Goal: Information Seeking & Learning: Compare options

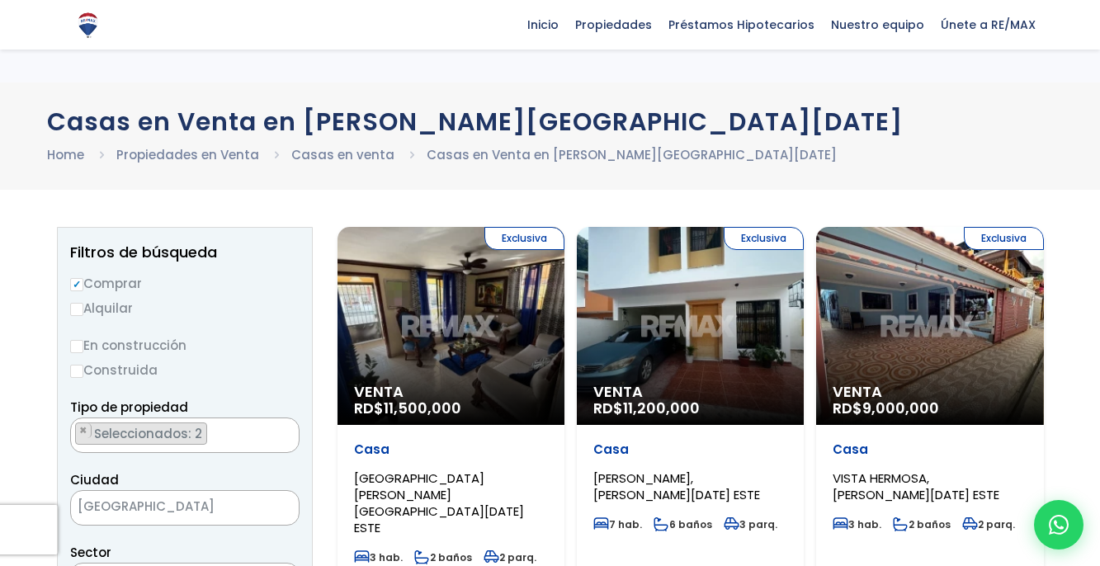
select select "house"
select select "81"
select select
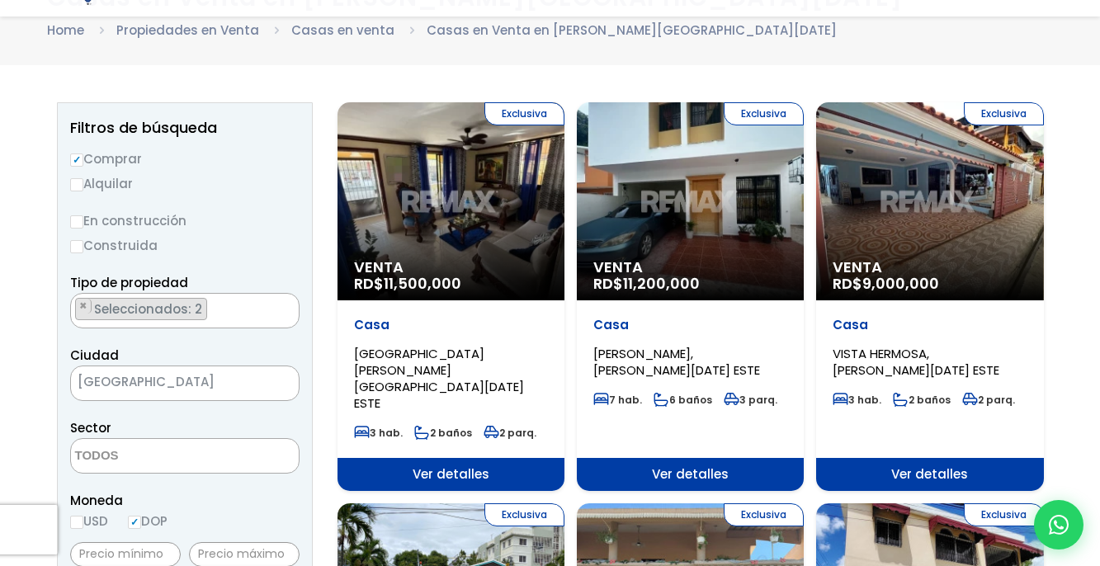
scroll to position [165, 0]
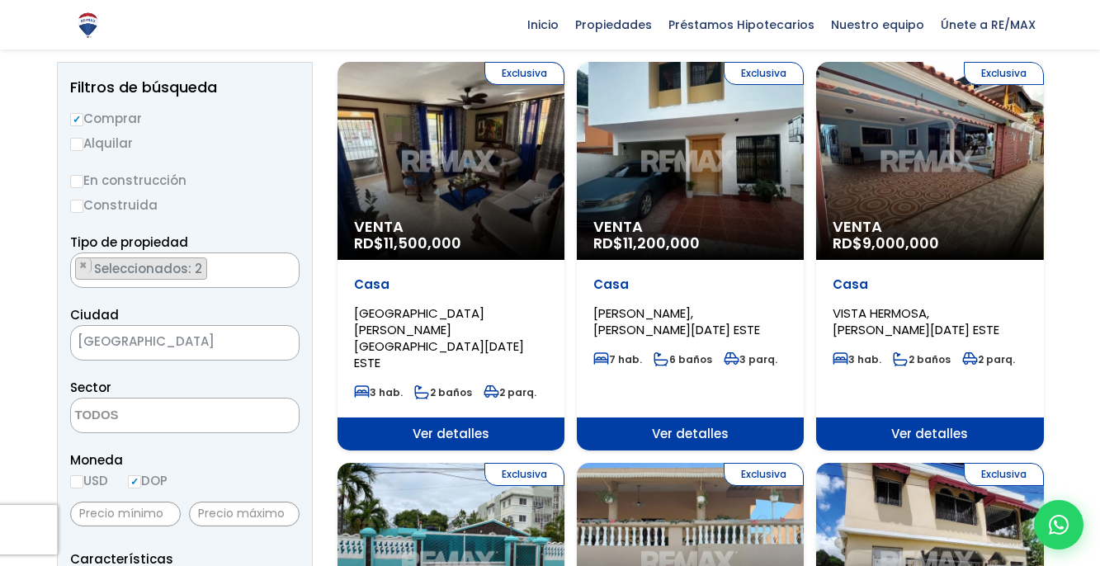
click at [205, 342] on span "[GEOGRAPHIC_DATA]" at bounding box center [164, 341] width 186 height 23
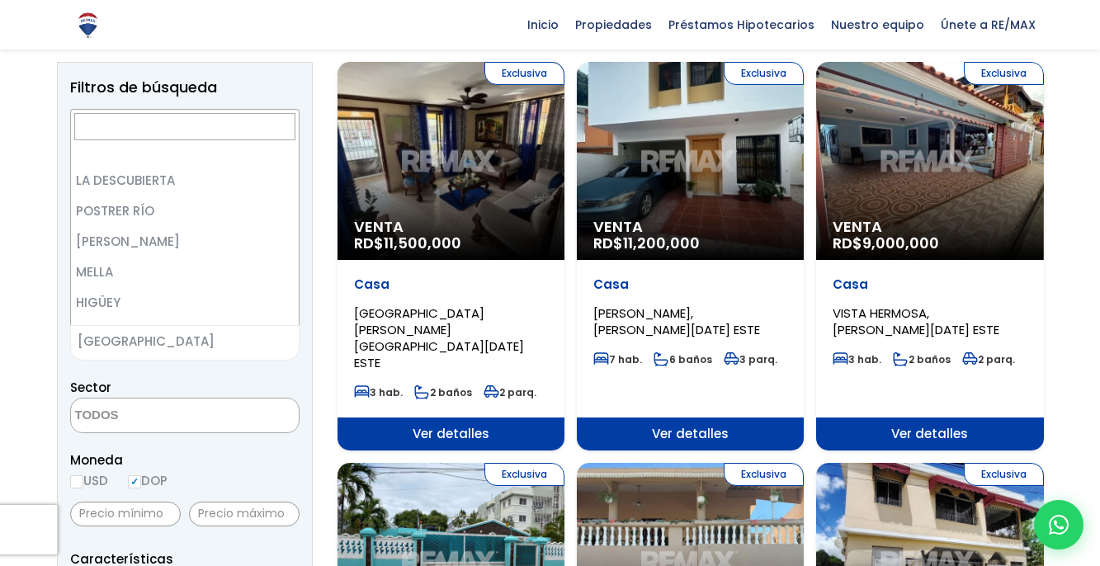
scroll to position [1757, 0]
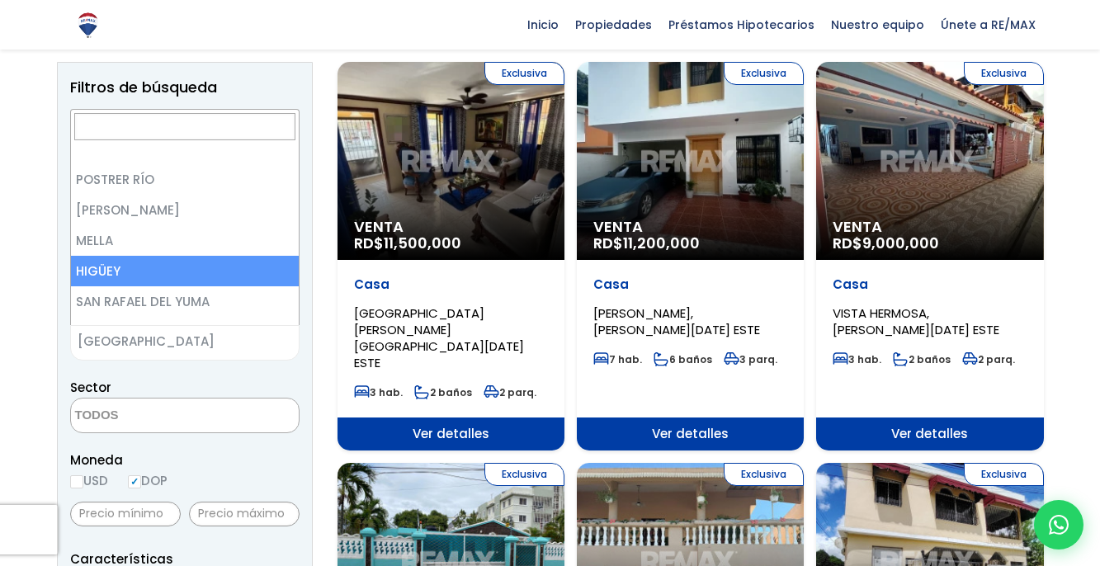
select select "58"
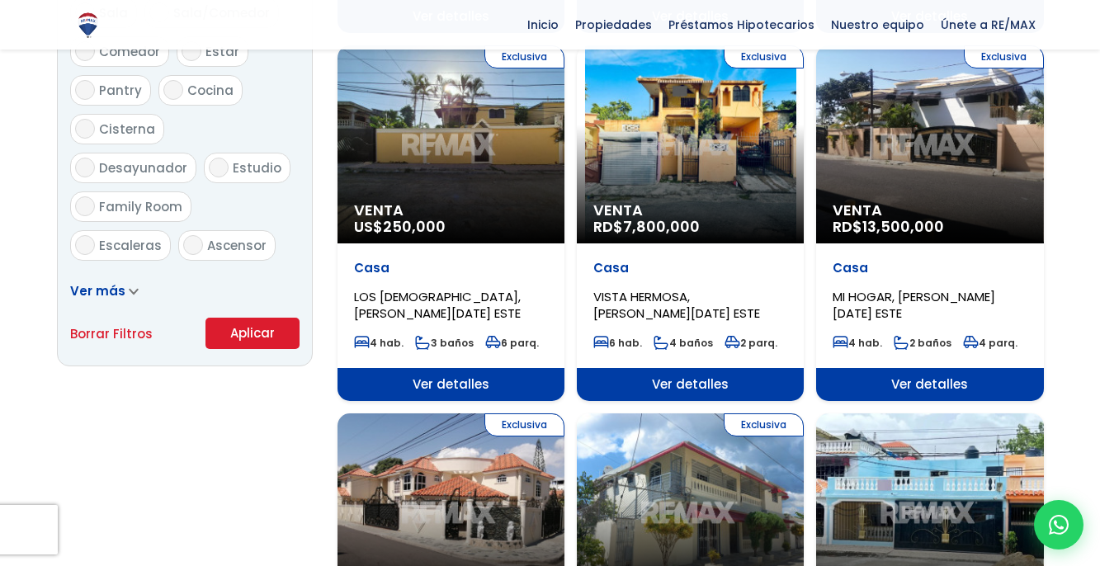
scroll to position [990, 0]
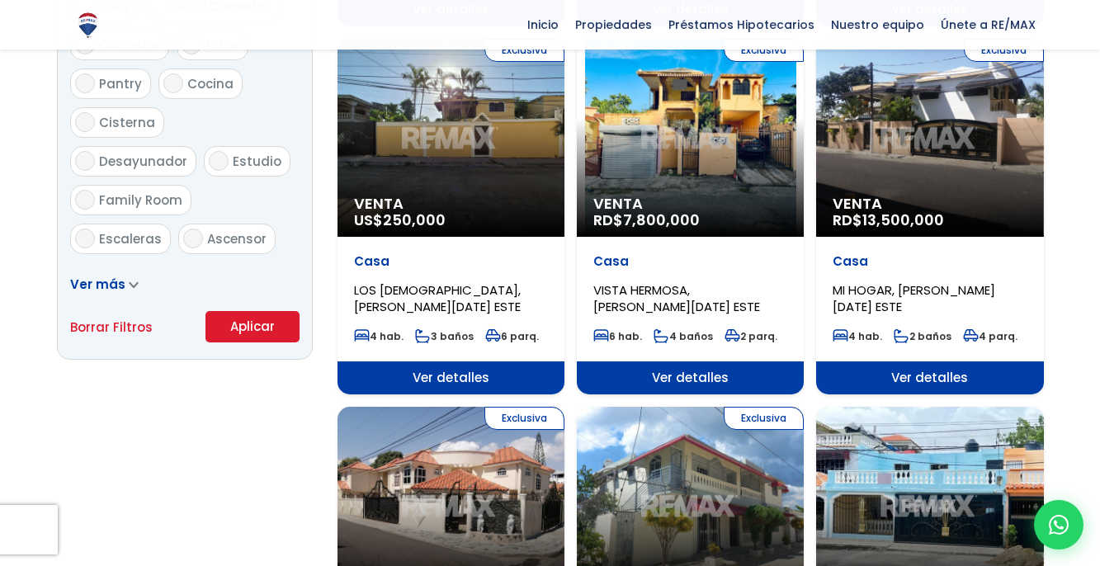
click at [132, 285] on icon at bounding box center [133, 285] width 7 height 4
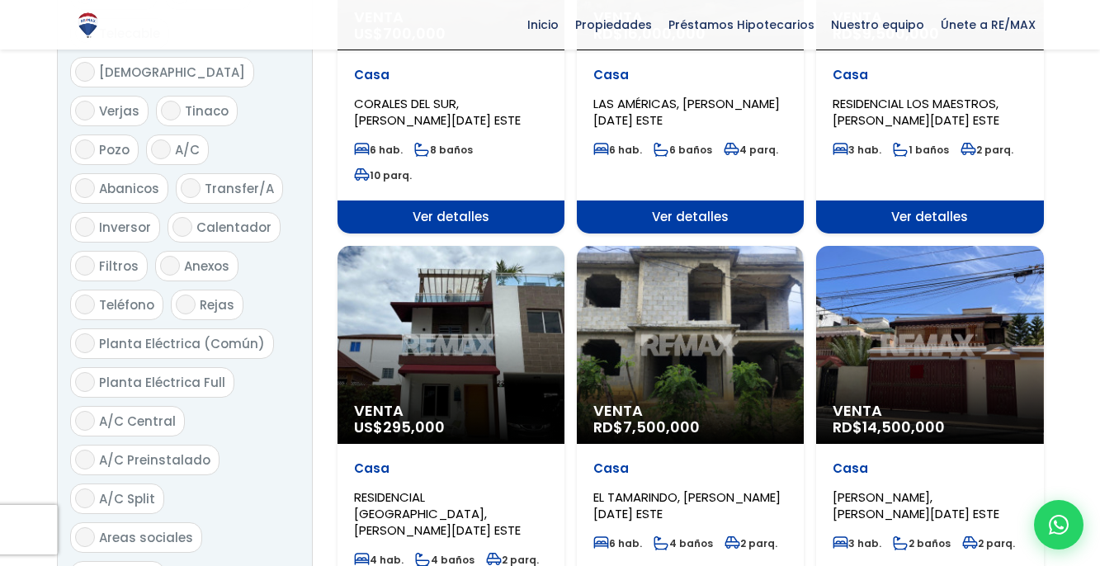
scroll to position [1568, 0]
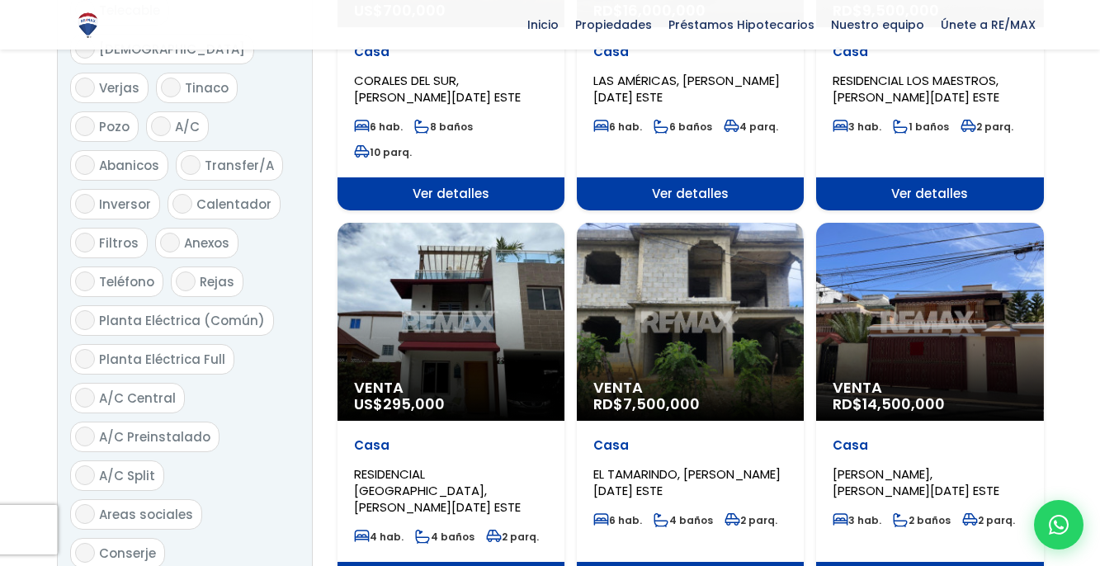
click at [79, 349] on input "Planta Eléctrica Full" at bounding box center [85, 359] width 20 height 20
checkbox input "true"
click at [92, 271] on input "Teléfono" at bounding box center [85, 281] width 20 height 20
checkbox input "true"
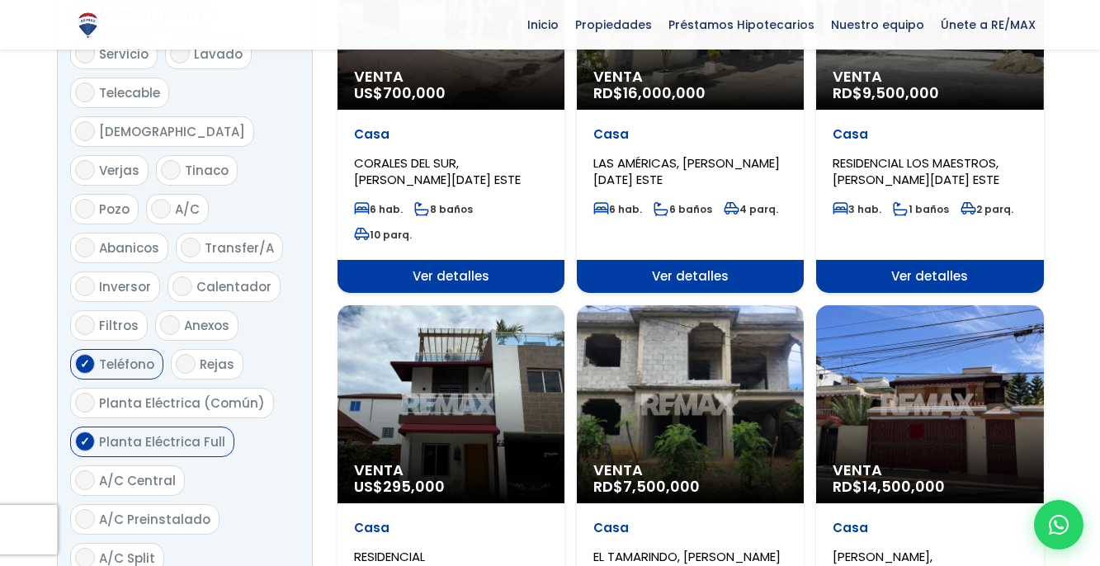
scroll to position [1403, 0]
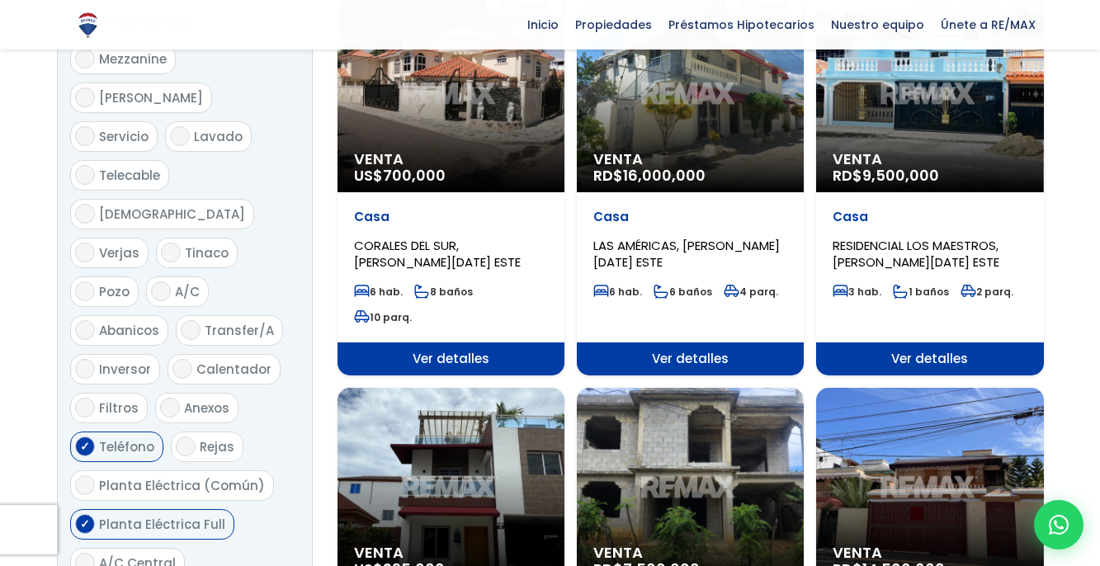
click at [159, 281] on input "A/C" at bounding box center [161, 291] width 20 height 20
checkbox input "true"
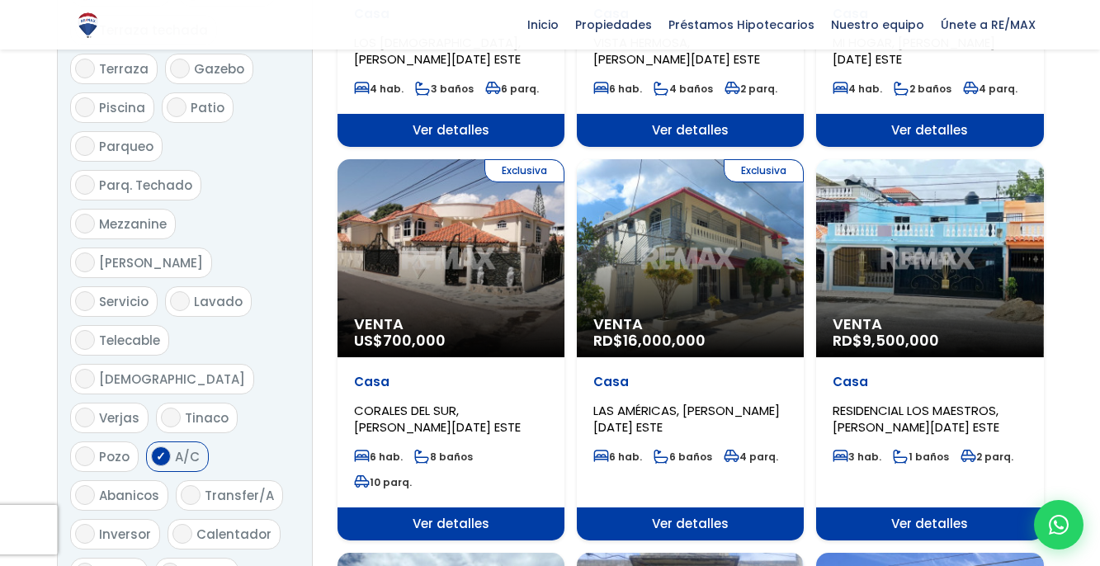
scroll to position [1155, 0]
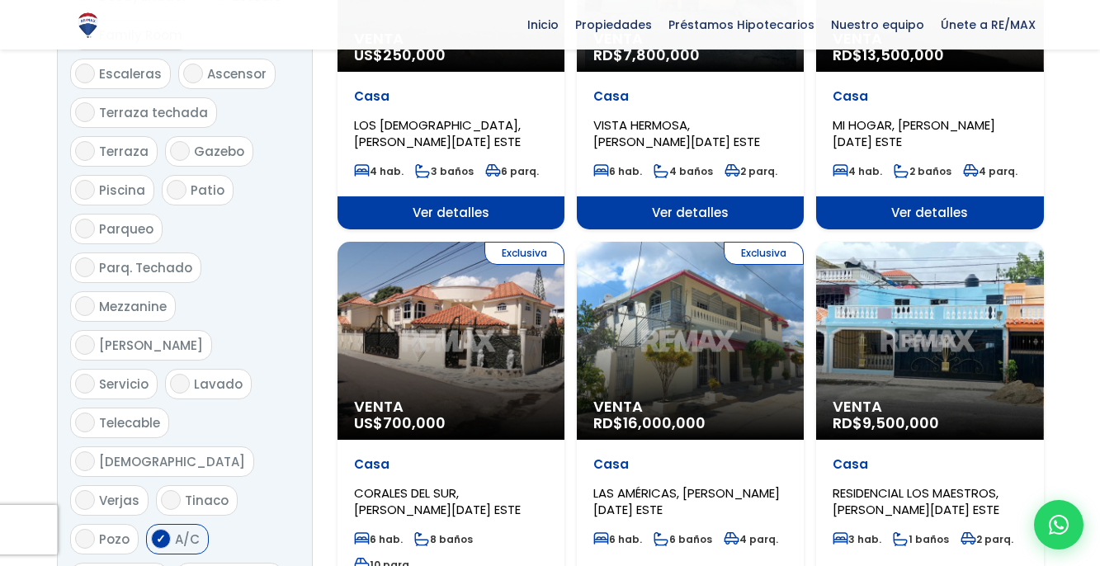
click at [87, 257] on input "Parq. Techado" at bounding box center [85, 267] width 20 height 20
checkbox input "true"
click at [90, 180] on input "Piscina" at bounding box center [85, 190] width 20 height 20
checkbox input "true"
click at [176, 180] on input "Patio" at bounding box center [177, 190] width 20 height 20
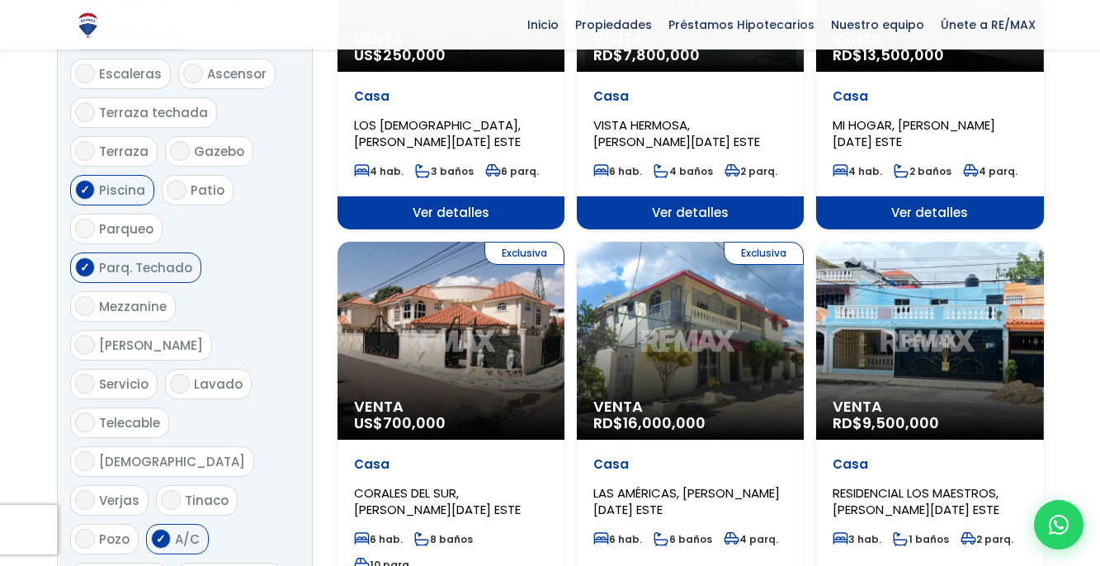
checkbox input "true"
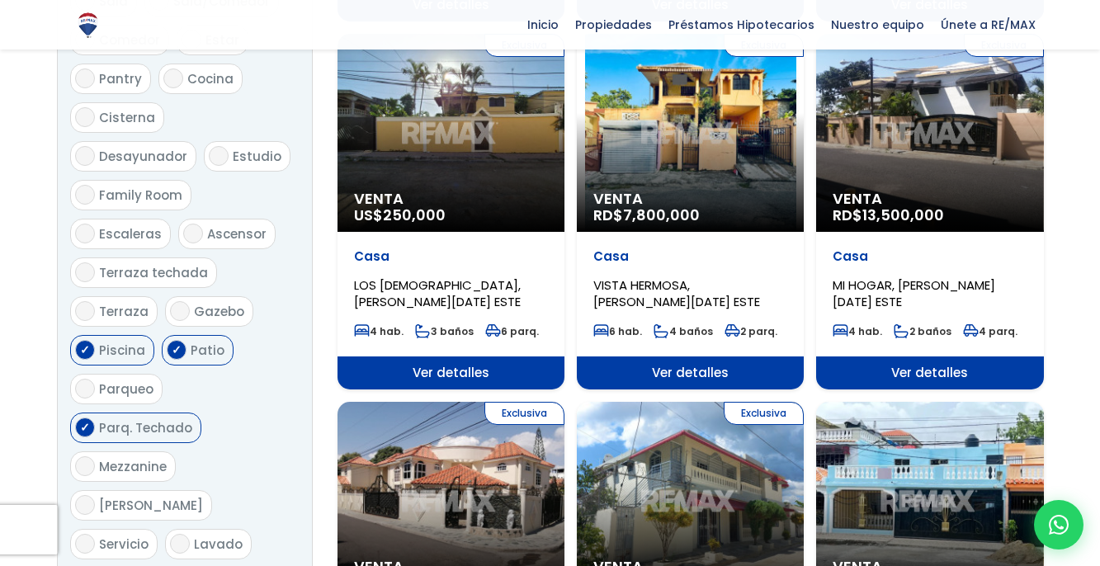
scroll to position [990, 0]
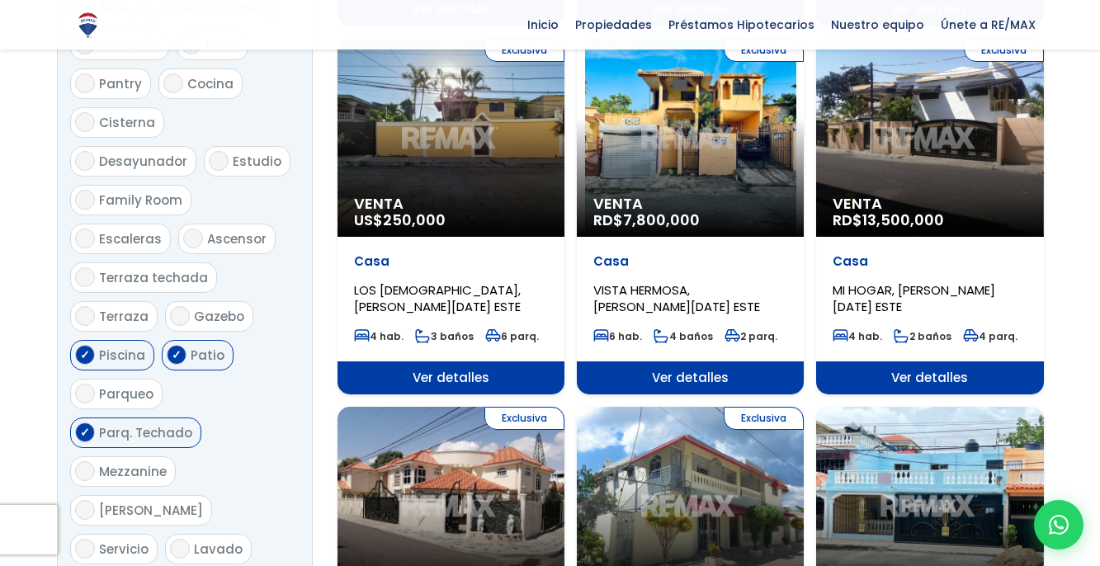
click at [95, 190] on input "Family Room" at bounding box center [85, 200] width 20 height 20
checkbox input "true"
click at [167, 87] on input "Cocina" at bounding box center [173, 83] width 20 height 20
checkbox input "true"
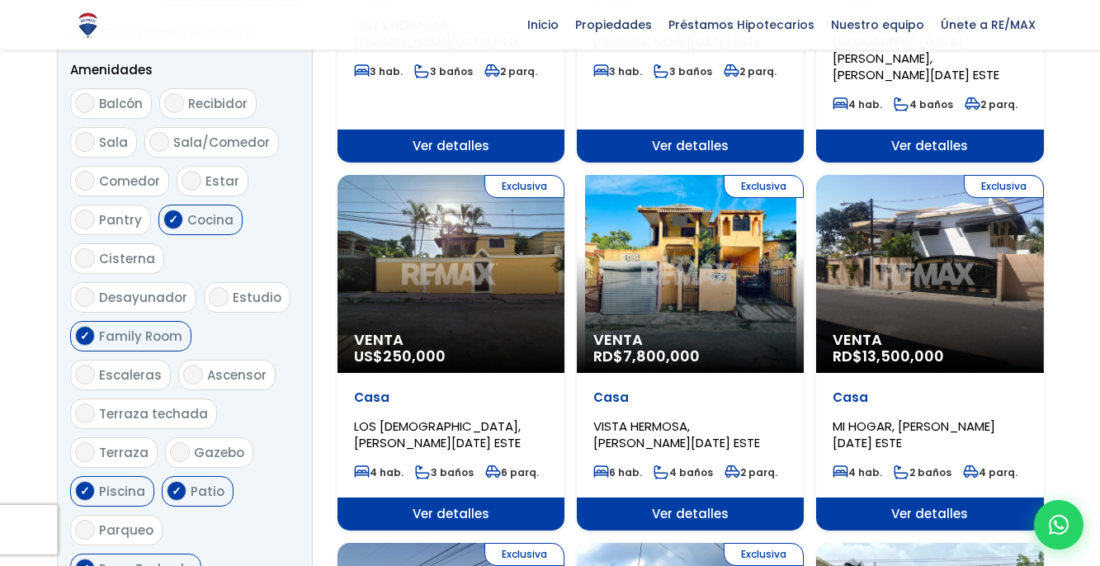
scroll to position [825, 0]
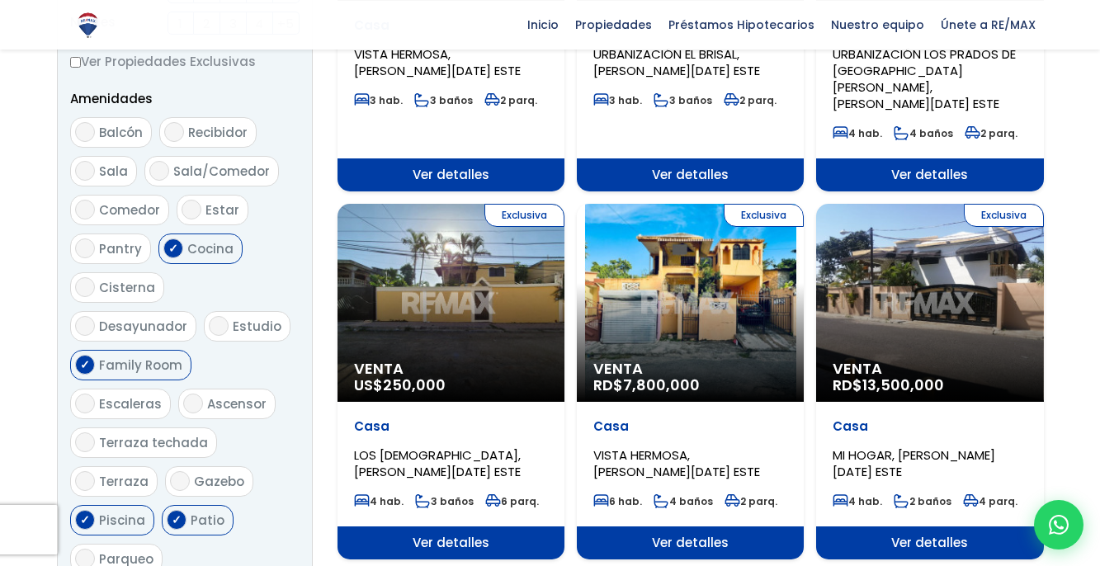
click at [155, 172] on input "Sala/Comedor" at bounding box center [159, 171] width 20 height 20
checkbox input "true"
click at [168, 134] on input "Recibidor" at bounding box center [174, 132] width 20 height 20
checkbox input "true"
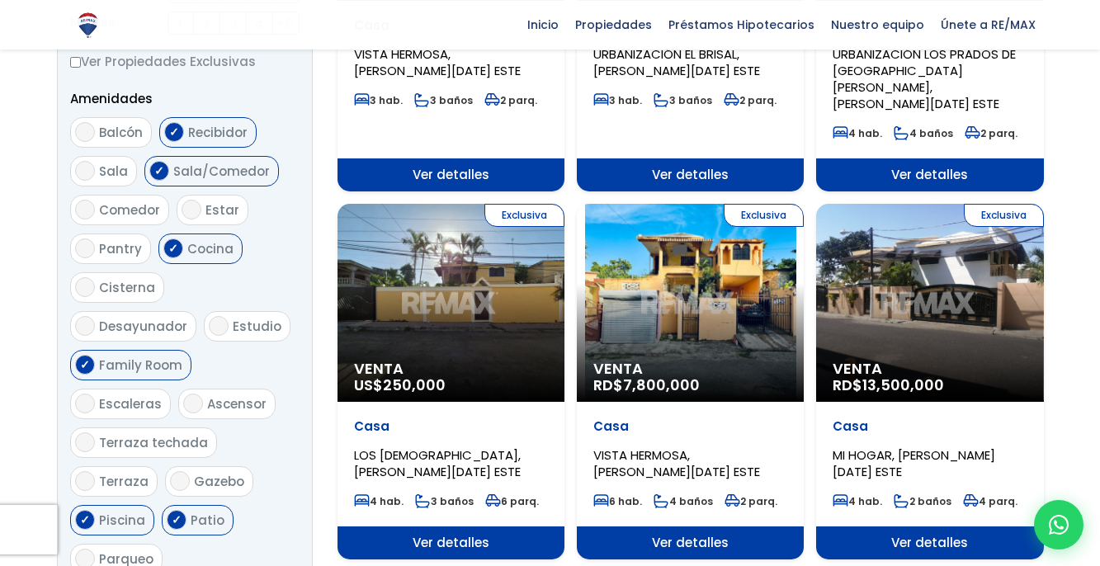
click at [86, 176] on input "Sala" at bounding box center [85, 171] width 20 height 20
checkbox input "true"
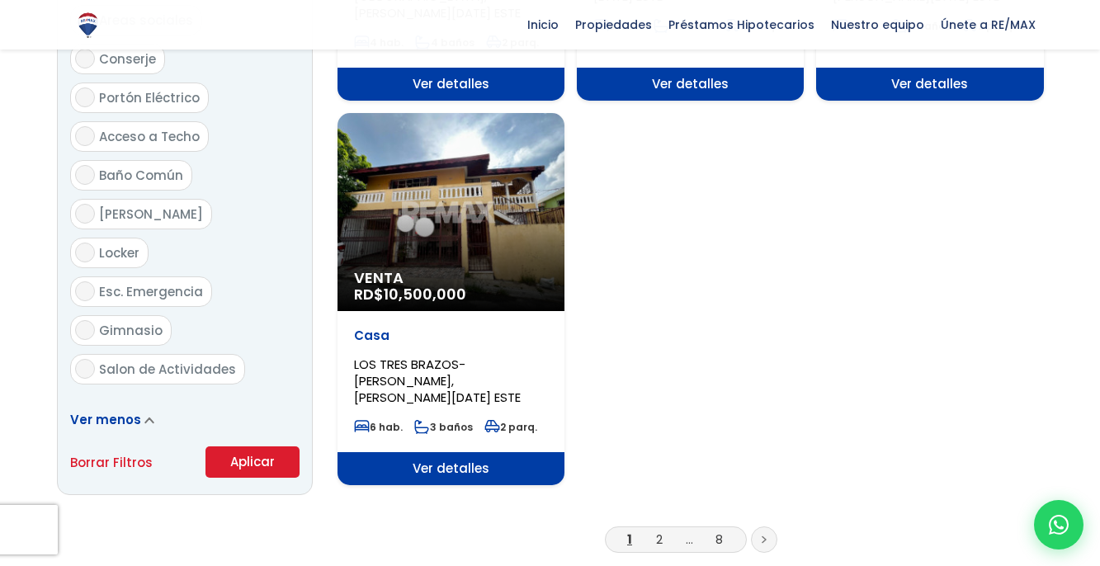
scroll to position [2063, 0]
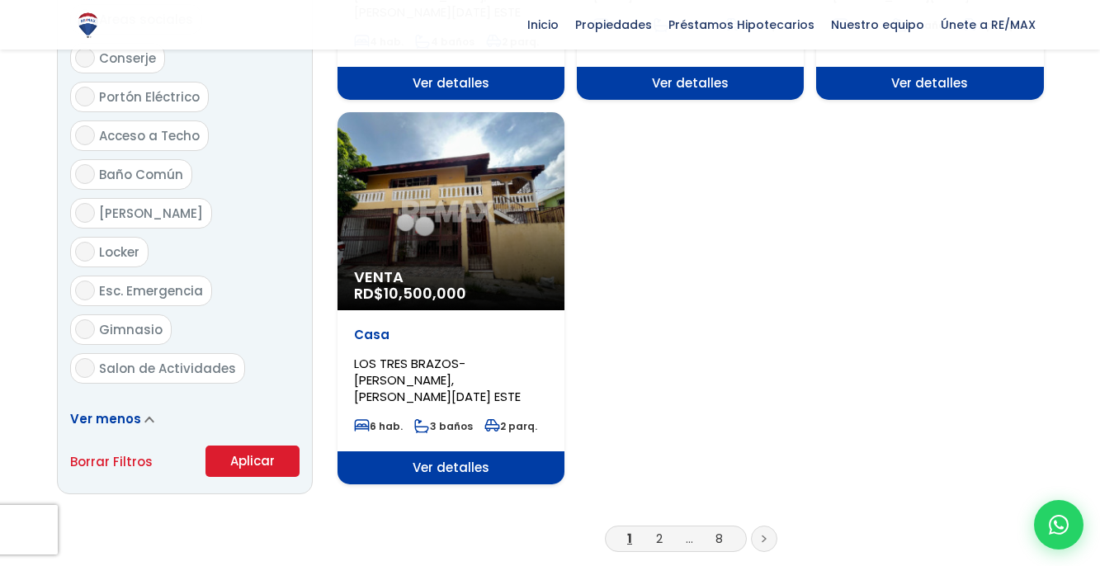
click at [258, 446] on button "Aplicar" at bounding box center [252, 461] width 94 height 31
click at [252, 446] on button "Aplicar" at bounding box center [252, 461] width 94 height 31
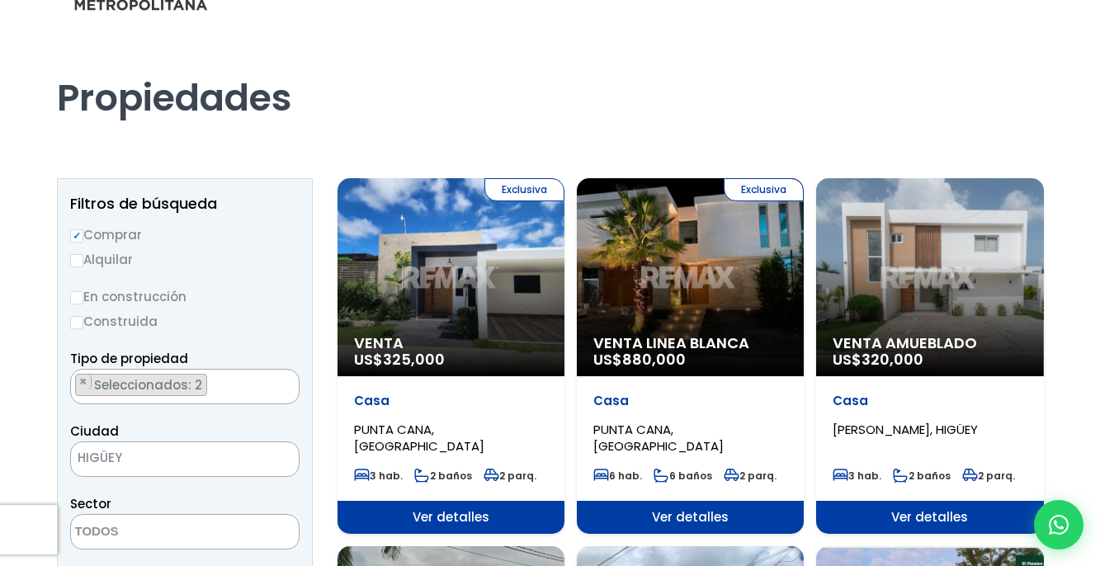
scroll to position [83, 0]
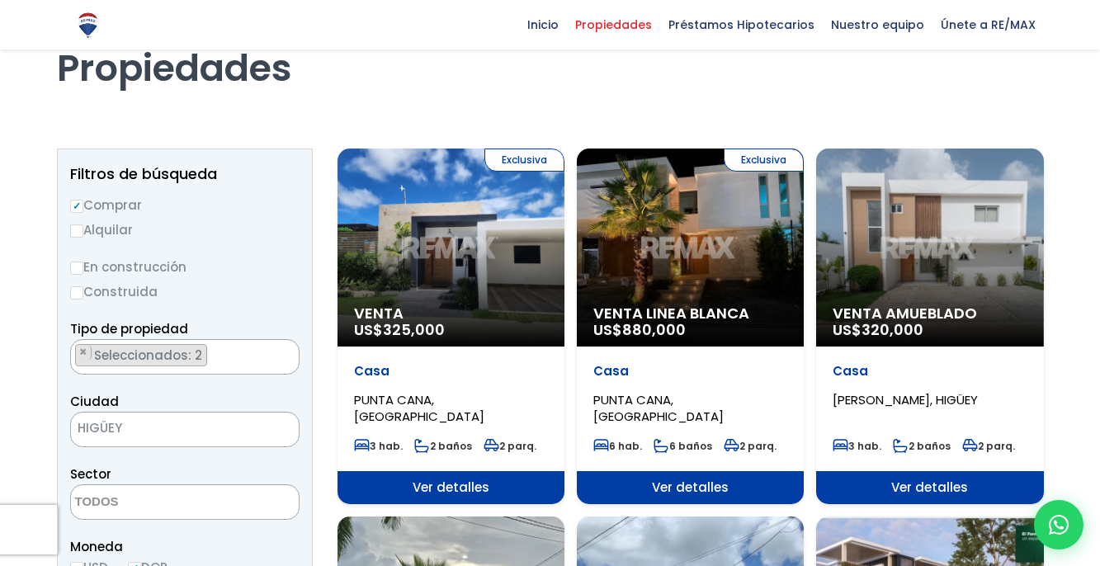
click at [156, 423] on span "HIGÜEY" at bounding box center [164, 428] width 186 height 23
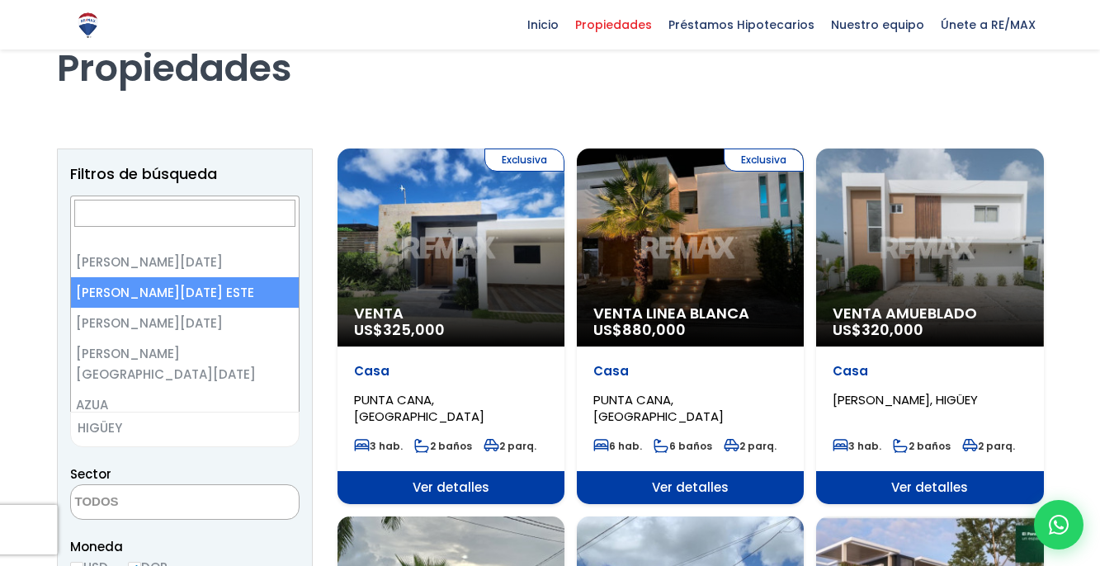
select select "148"
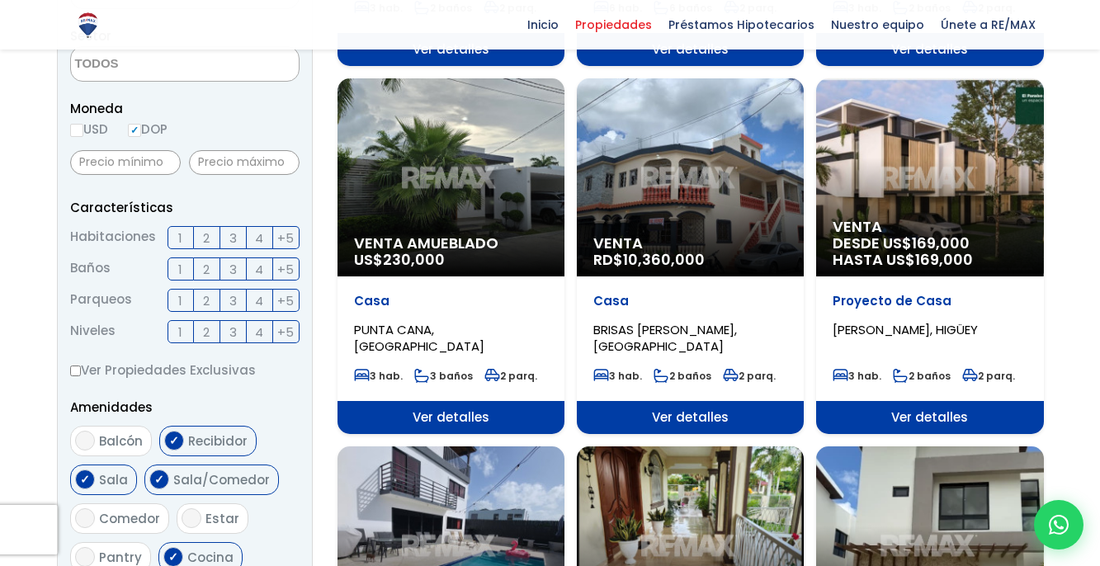
scroll to position [578, 0]
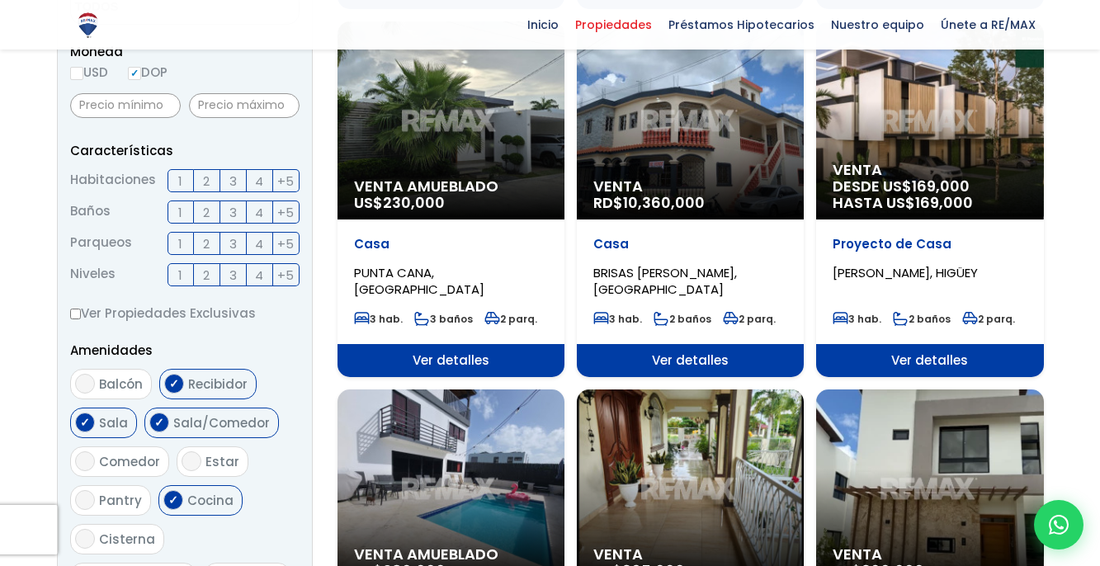
click at [169, 384] on input "Recibidor" at bounding box center [174, 384] width 20 height 20
checkbox input "false"
click at [159, 425] on input "Sala/Comedor" at bounding box center [159, 423] width 20 height 20
checkbox input "false"
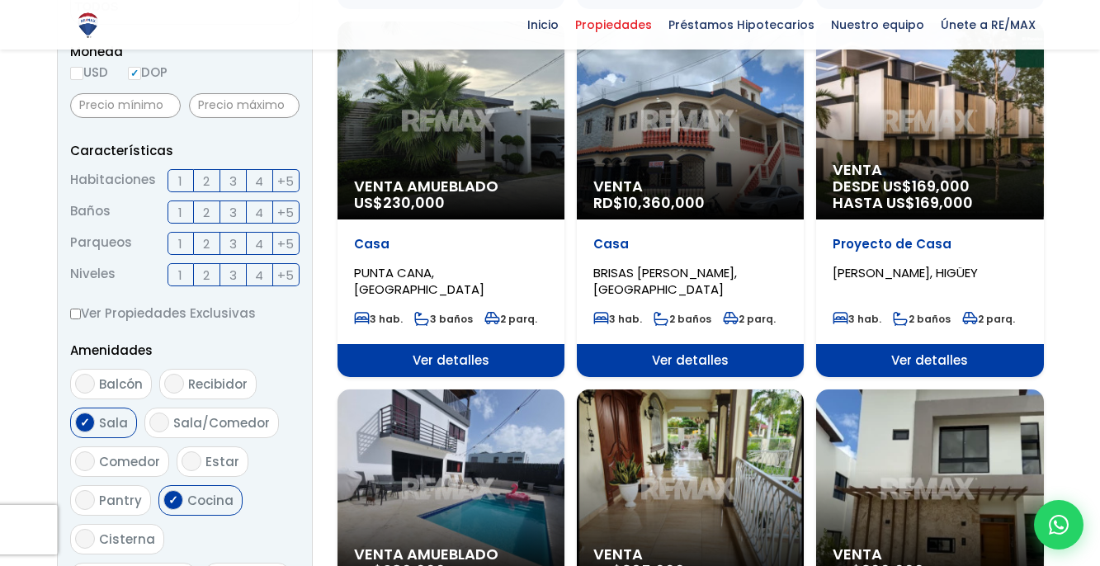
click at [90, 427] on input "Sala" at bounding box center [85, 423] width 20 height 20
checkbox input "false"
click at [167, 507] on input "Cocina" at bounding box center [173, 500] width 20 height 20
checkbox input "false"
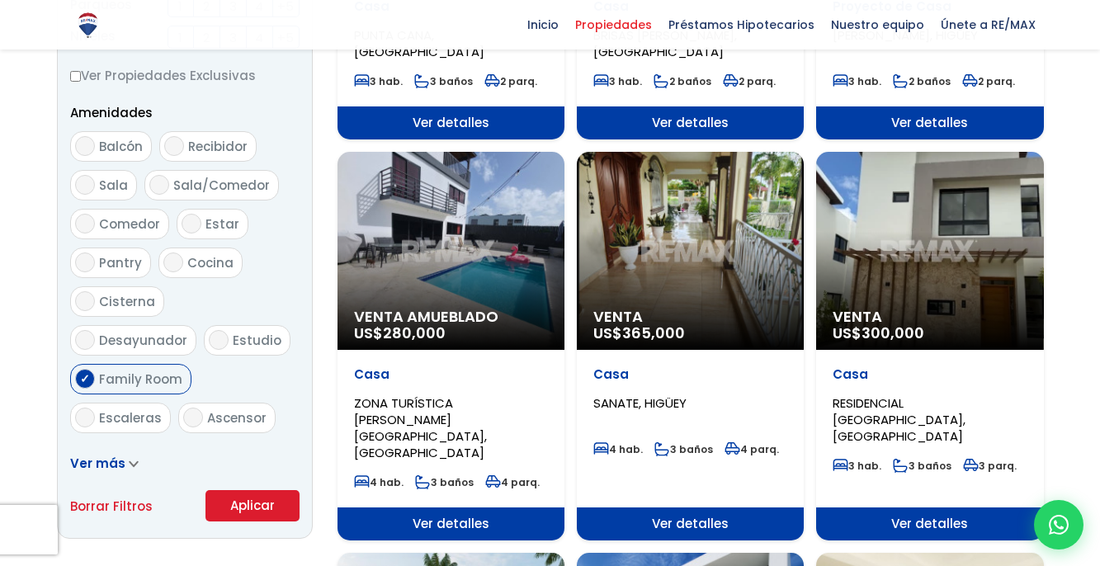
scroll to position [908, 0]
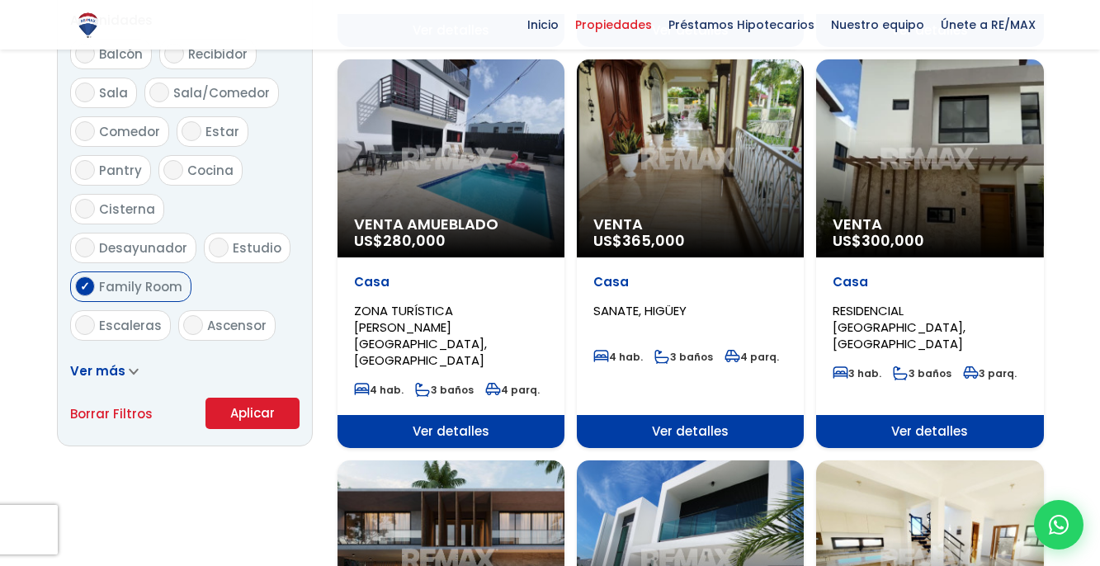
click at [95, 276] on input "Family Room" at bounding box center [85, 286] width 20 height 20
checkbox input "false"
click at [129, 368] on icon at bounding box center [134, 371] width 10 height 7
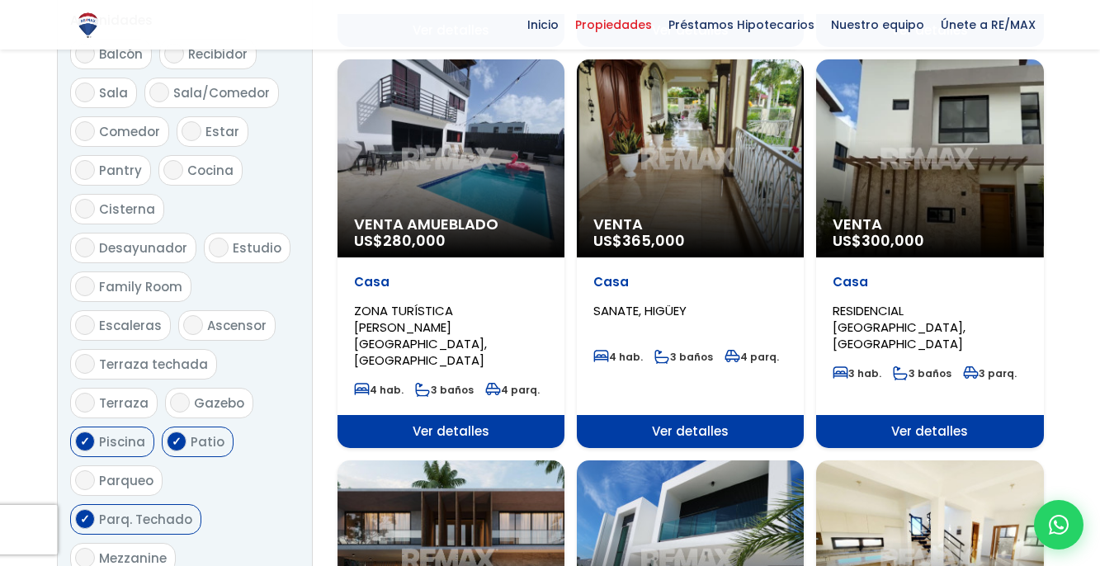
click at [89, 432] on input "Piscina" at bounding box center [85, 442] width 20 height 20
checkbox input "false"
click at [179, 432] on input "Patio" at bounding box center [177, 442] width 20 height 20
checkbox input "false"
click at [86, 509] on input "Parq. Techado" at bounding box center [85, 519] width 20 height 20
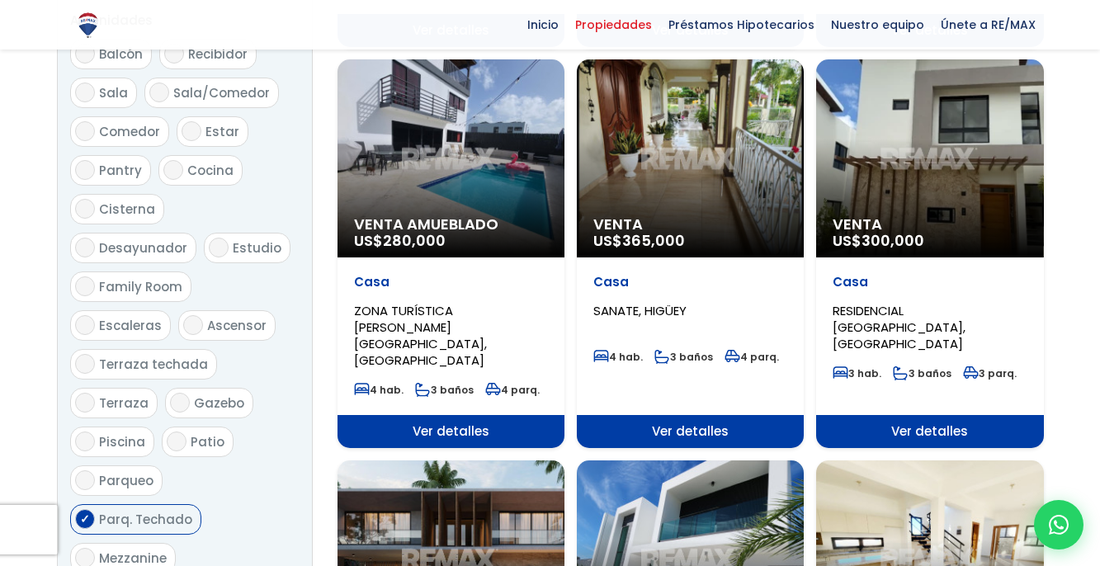
checkbox input "false"
click at [82, 432] on input "Piscina" at bounding box center [85, 442] width 20 height 20
checkbox input "true"
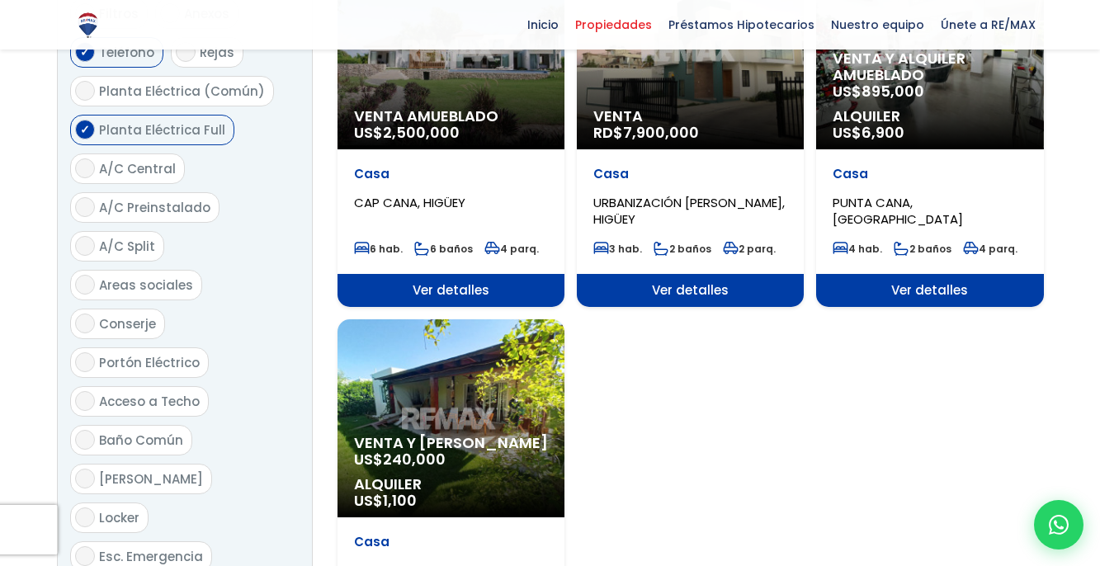
scroll to position [1898, 0]
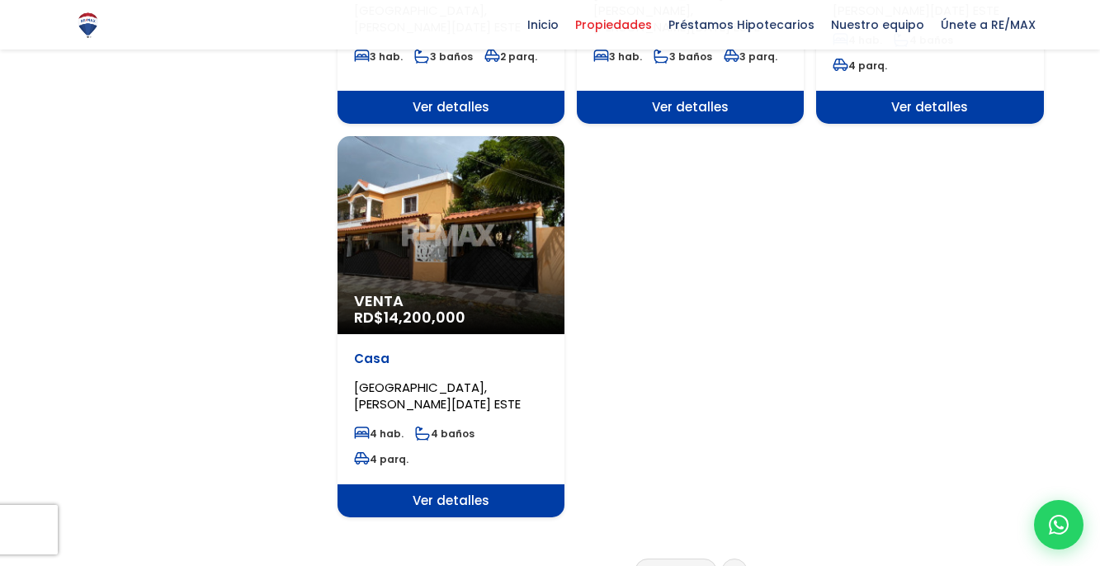
scroll to position [2063, 0]
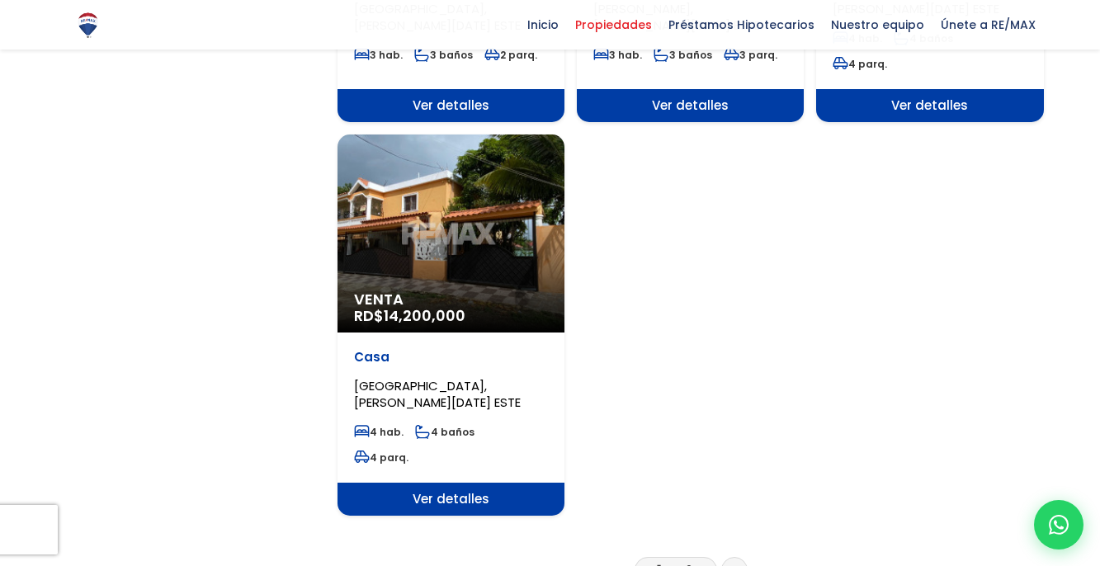
click at [691, 561] on link "2" at bounding box center [689, 569] width 7 height 17
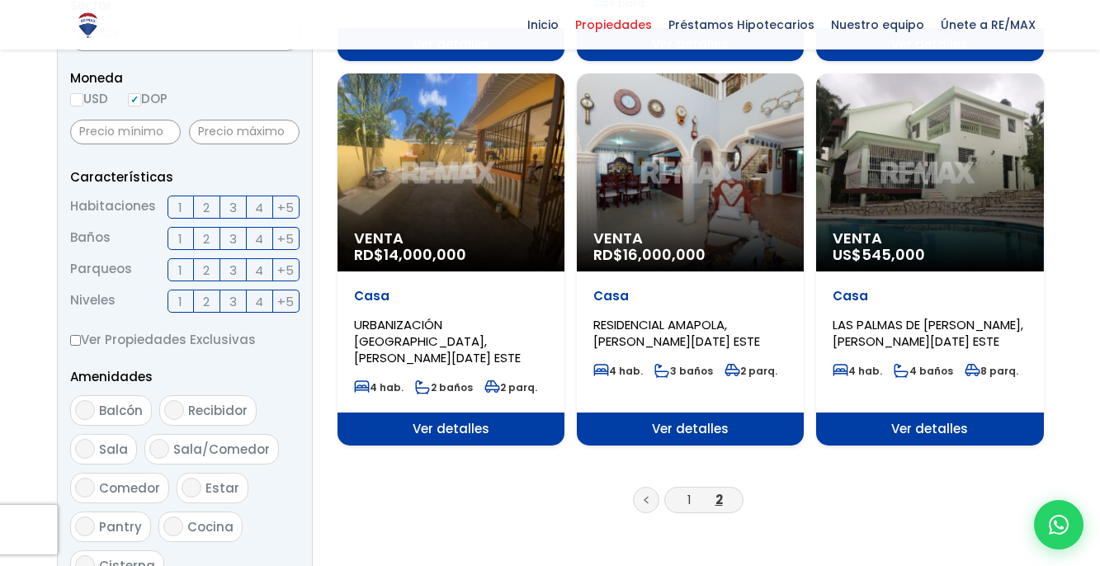
scroll to position [578, 0]
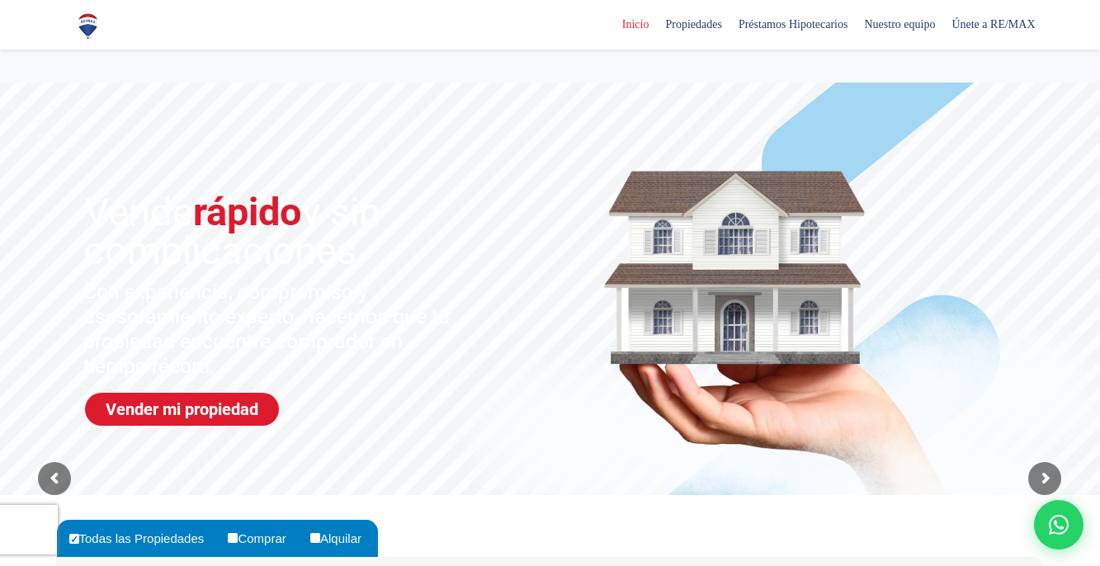
select select
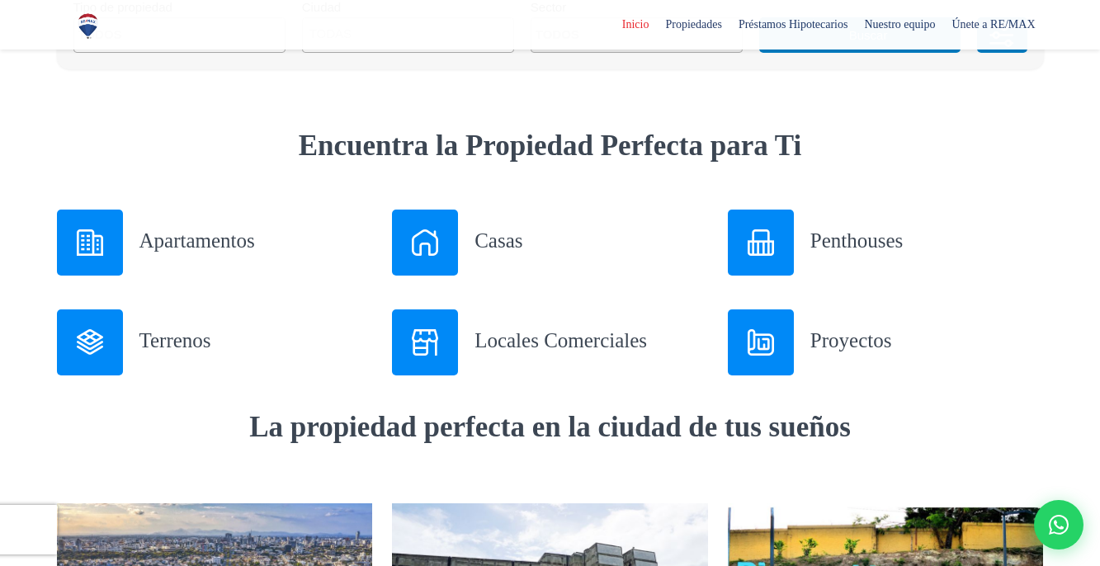
scroll to position [578, 0]
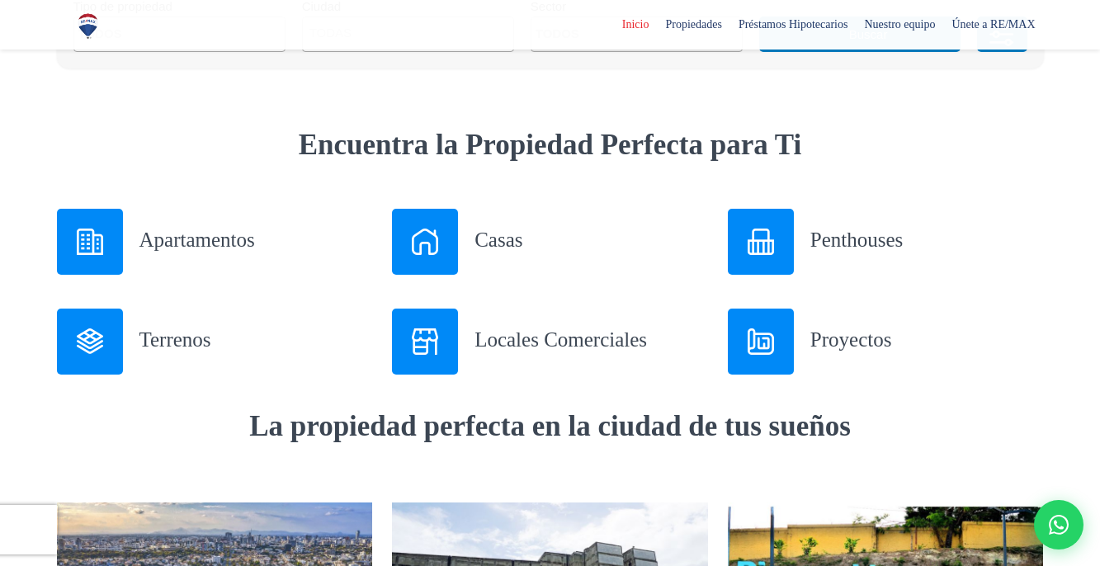
click at [153, 343] on h3 "Terrenos" at bounding box center [256, 339] width 234 height 29
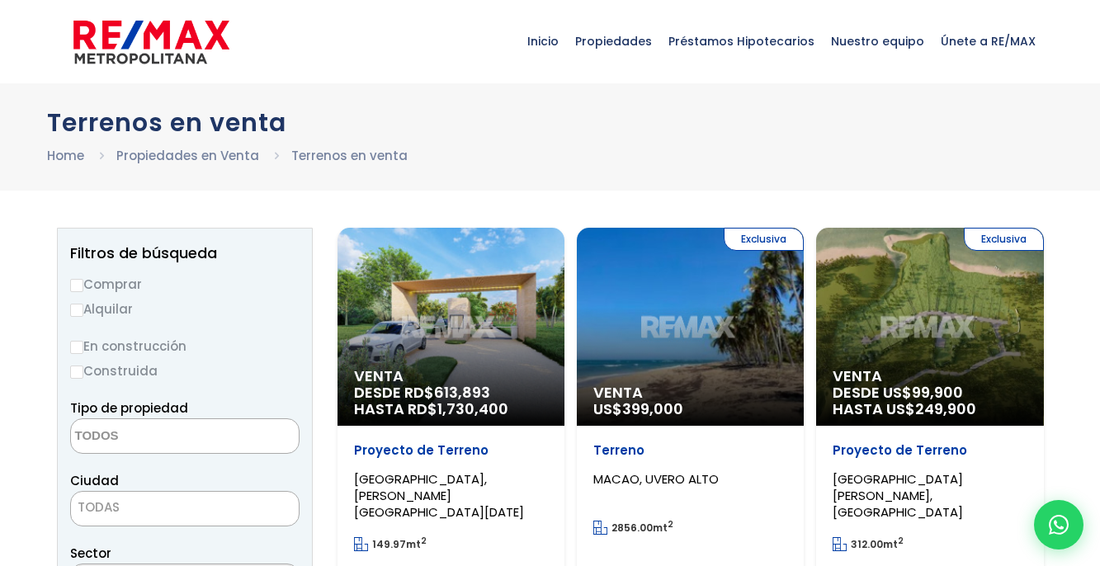
select select
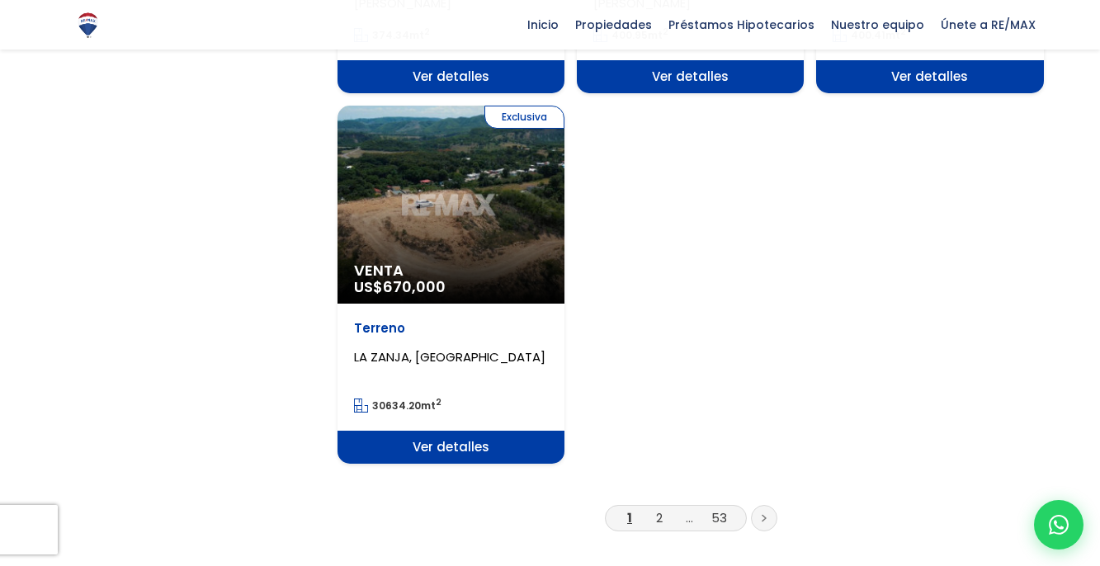
scroll to position [2063, 0]
